Goal: Check status: Check status

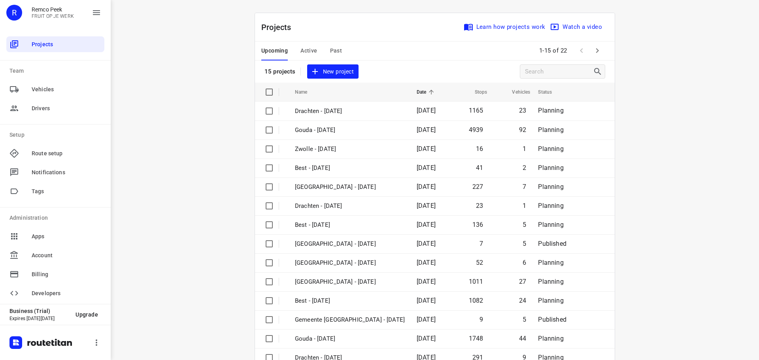
click at [682, 220] on div "i © 2025 Routetitan , © Stadia Maps , © OpenMapTiles © OpenStreetMap contributo…" at bounding box center [435, 180] width 649 height 360
click at [310, 47] on span "Active" at bounding box center [309, 51] width 17 height 10
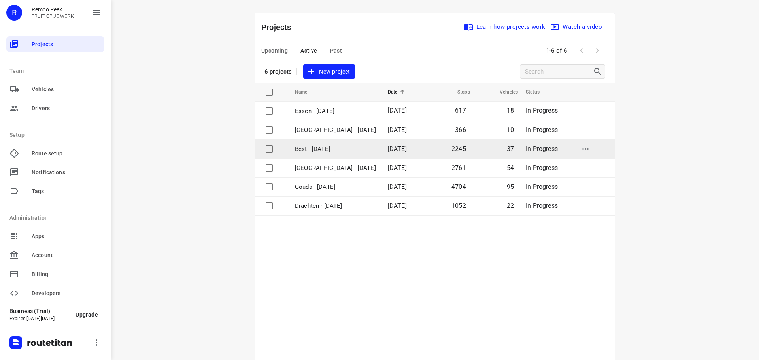
click at [319, 147] on p "Best - [DATE]" at bounding box center [335, 149] width 81 height 9
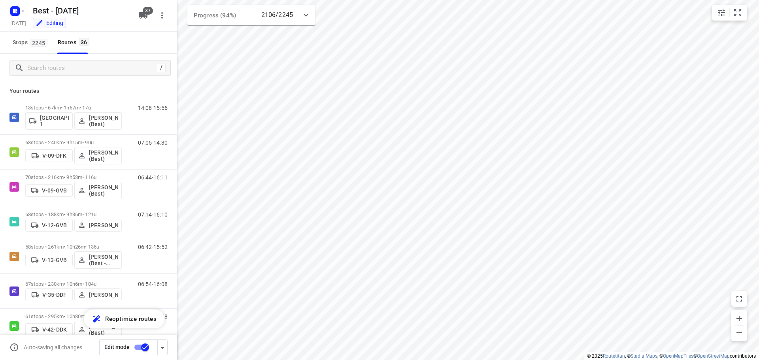
type input "distance"
click at [75, 74] on div "/" at bounding box center [89, 68] width 161 height 16
click at [79, 69] on input "Search routes" at bounding box center [92, 68] width 129 height 12
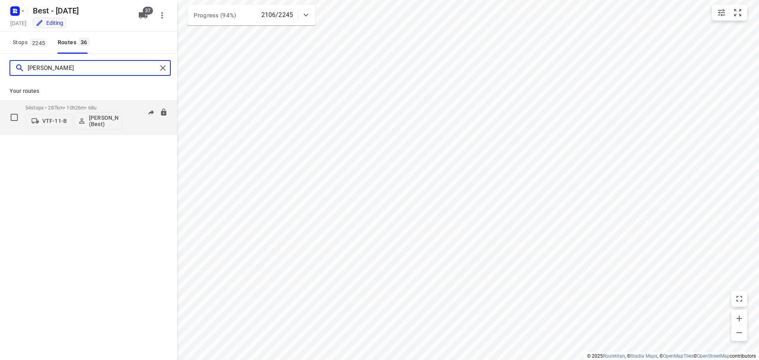
type input "[PERSON_NAME]"
click at [131, 129] on div "07:17-15:52" at bounding box center [148, 119] width 40 height 29
click at [68, 106] on p "54 stops • 287km • 10h26m • 68u" at bounding box center [73, 108] width 97 height 6
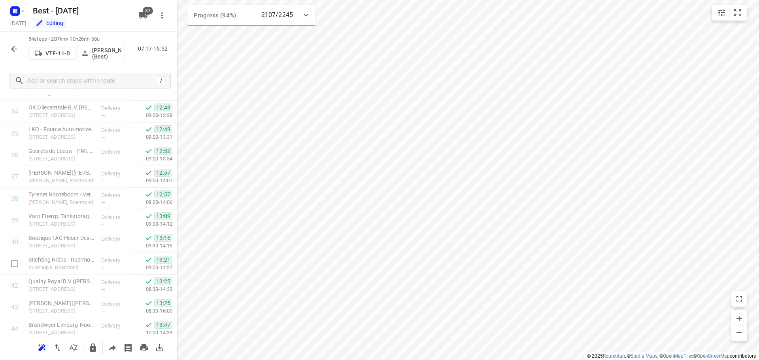
scroll to position [996, 0]
